Goal: Transaction & Acquisition: Book appointment/travel/reservation

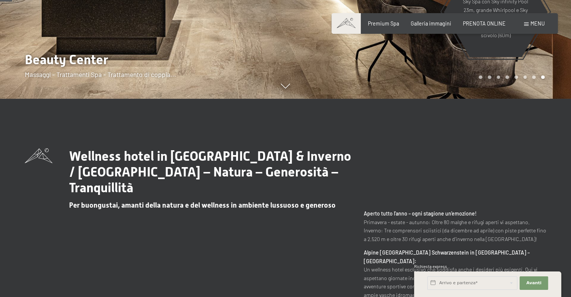
scroll to position [263, 0]
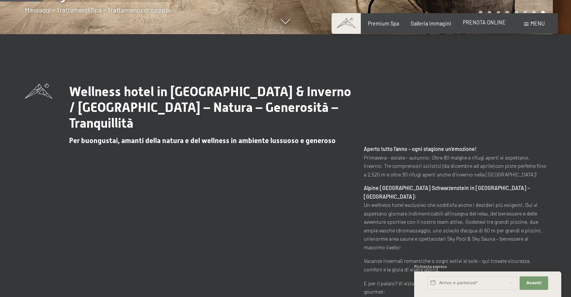
click at [494, 22] on span "PRENOTA ONLINE" at bounding box center [484, 22] width 43 height 6
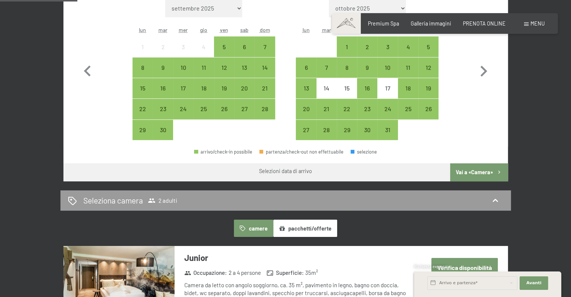
scroll to position [125, 0]
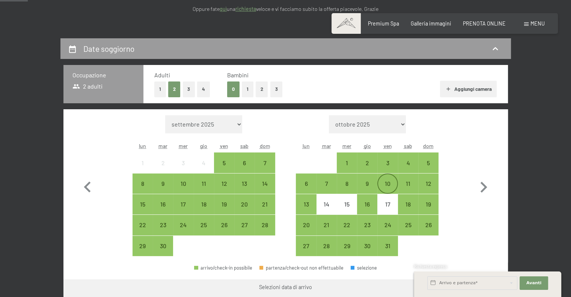
click at [384, 185] on div "10" at bounding box center [387, 190] width 19 height 19
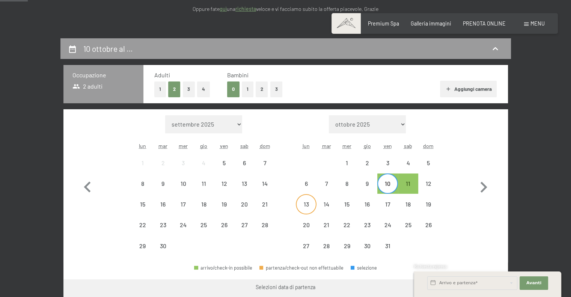
click at [300, 202] on div "13" at bounding box center [306, 210] width 19 height 19
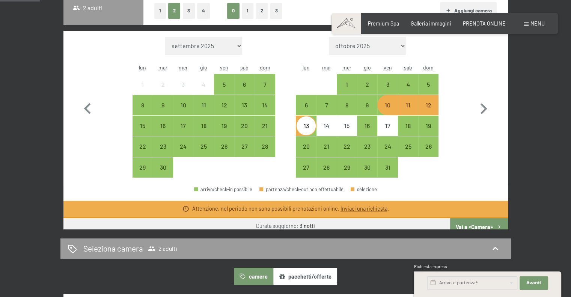
scroll to position [350, 0]
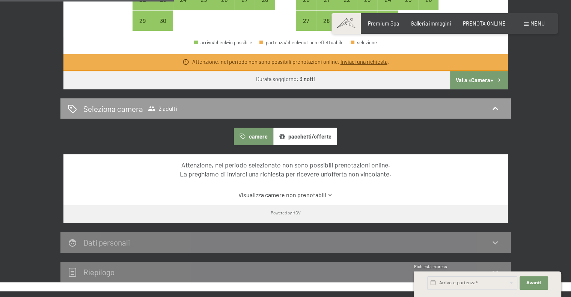
click at [470, 72] on button "Vai a «Camera»" at bounding box center [478, 80] width 57 height 18
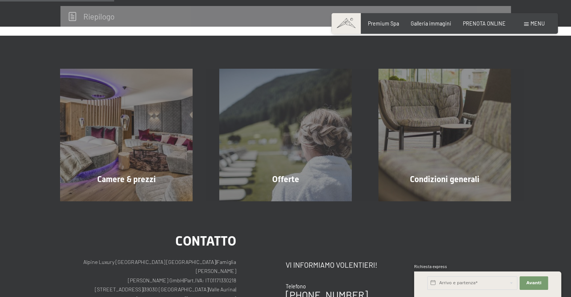
scroll to position [163, 0]
